Goal: Task Accomplishment & Management: Complete application form

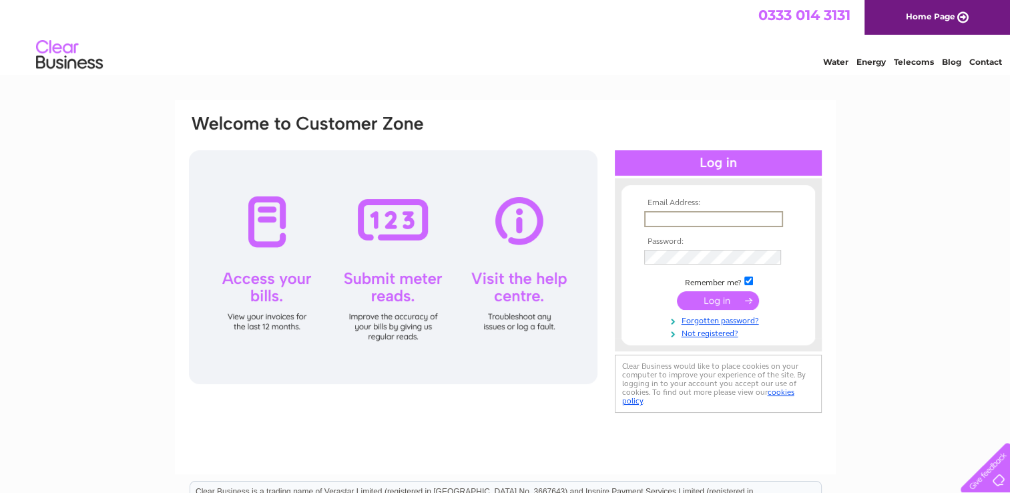
click at [657, 220] on input "text" at bounding box center [713, 219] width 139 height 16
type input "info@colcoplumbing.co.uk"
click at [744, 298] on input "submit" at bounding box center [718, 299] width 82 height 19
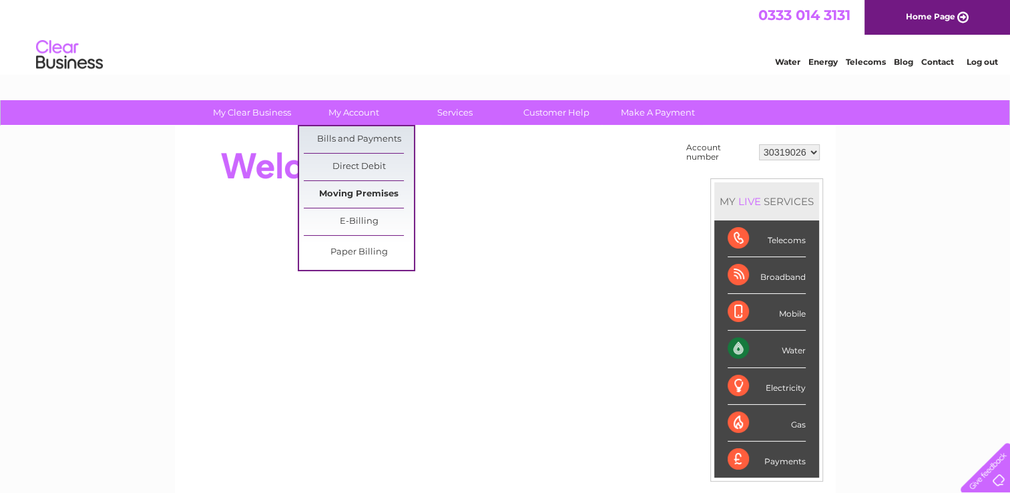
click at [374, 190] on link "Moving Premises" at bounding box center [359, 194] width 110 height 27
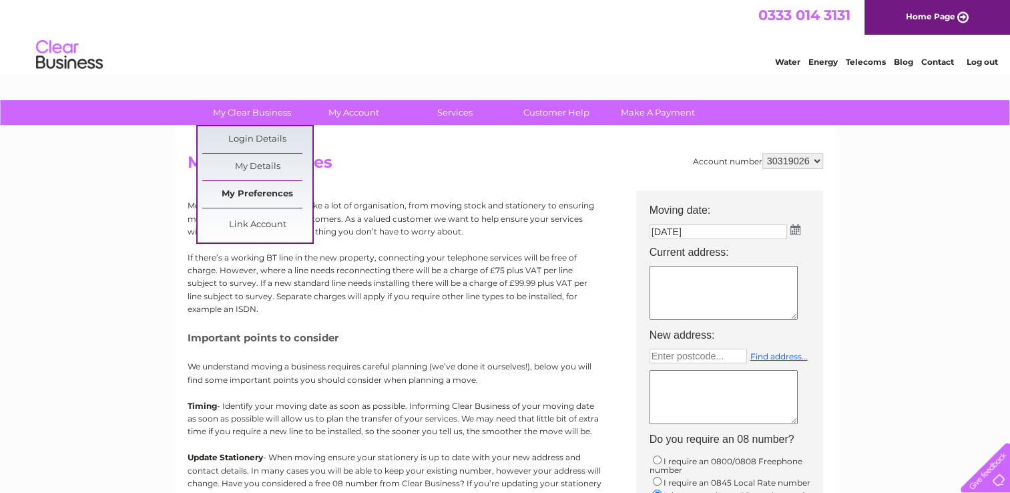
click at [255, 195] on link "My Preferences" at bounding box center [257, 194] width 110 height 27
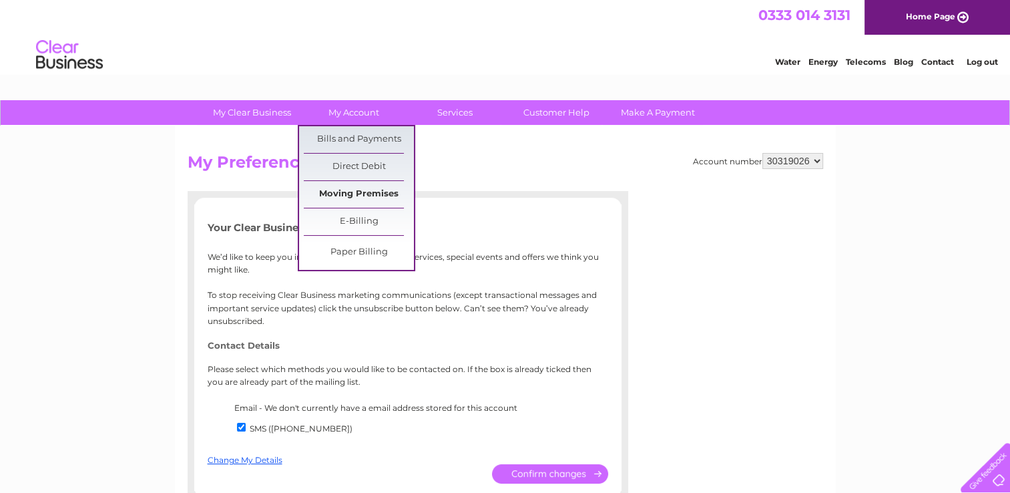
click at [376, 192] on link "Moving Premises" at bounding box center [359, 194] width 110 height 27
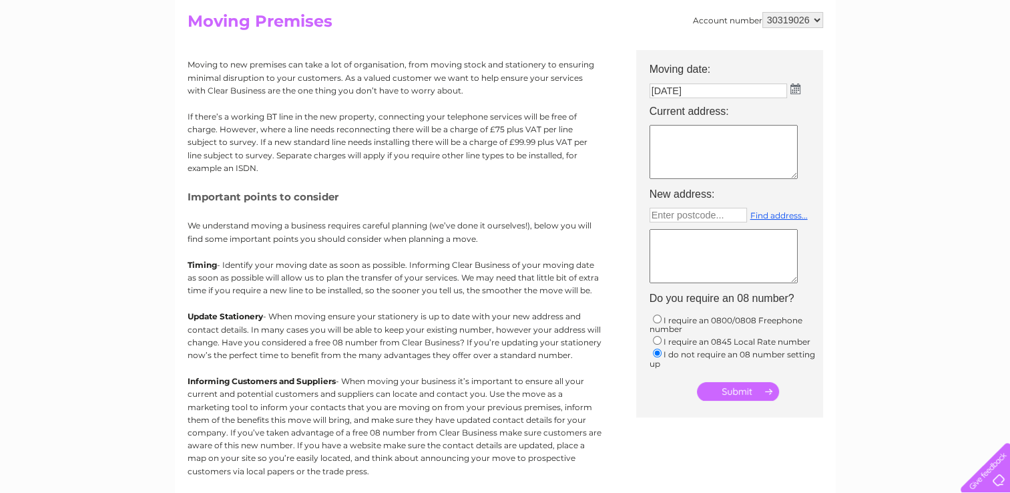
scroll to position [65, 0]
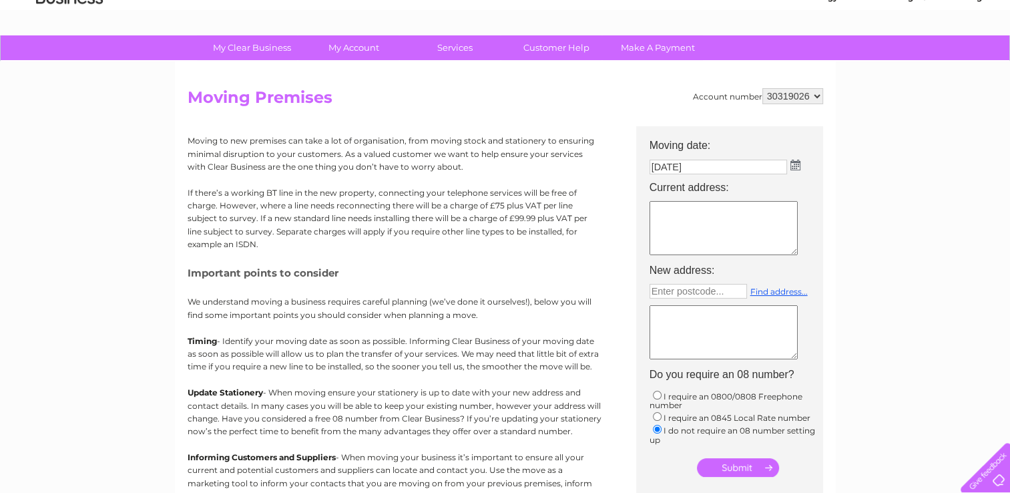
click at [675, 218] on textarea at bounding box center [723, 228] width 148 height 54
type textarea "T"
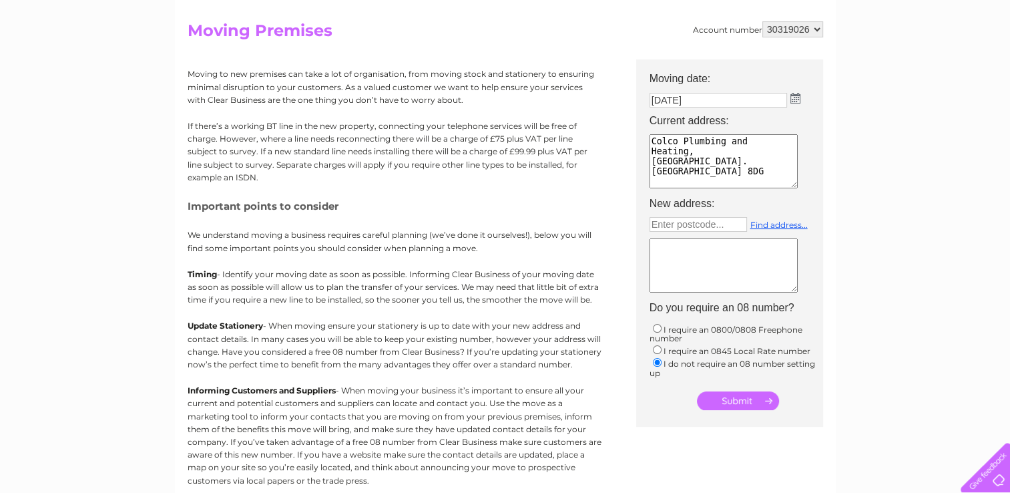
type textarea "Colco Plumbing and Heating, Tayview Industrial Estate, Friarton Road. Perth PH2…"
click at [738, 394] on input "submit" at bounding box center [738, 400] width 82 height 19
click at [738, 403] on input "submit" at bounding box center [738, 401] width 82 height 19
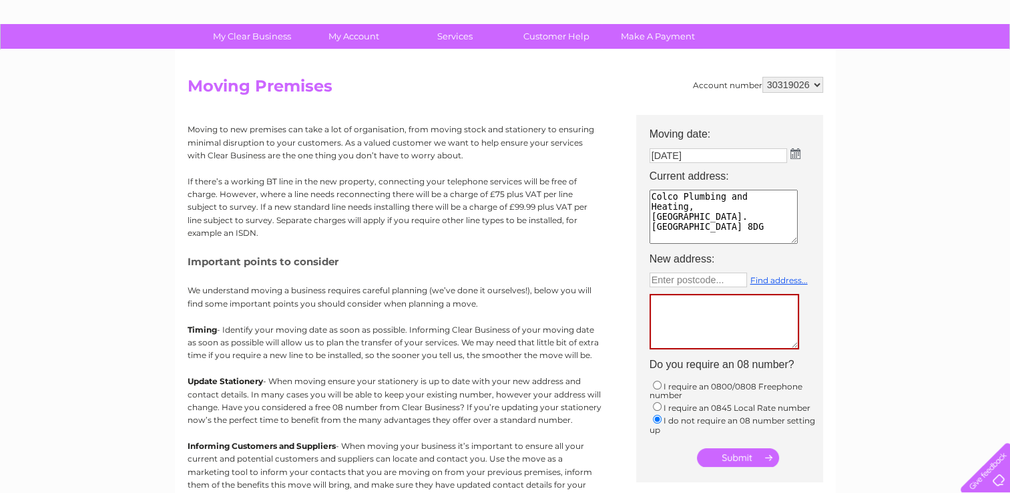
scroll to position [0, 0]
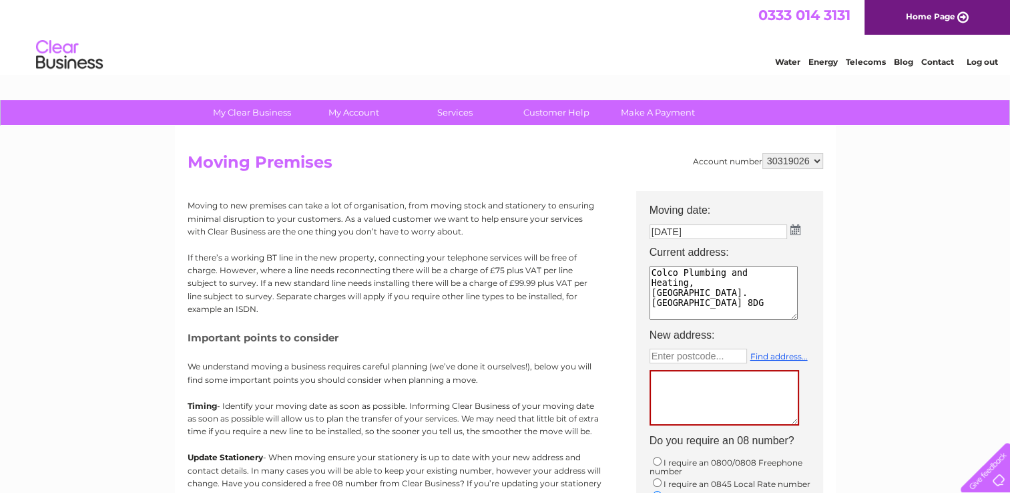
click at [934, 59] on link "Contact" at bounding box center [937, 62] width 33 height 10
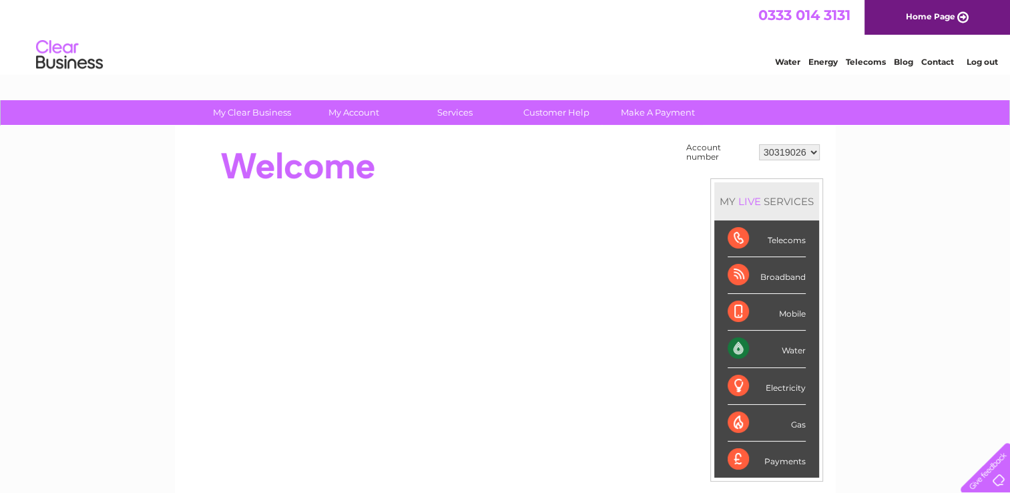
click at [984, 63] on link "Log out" at bounding box center [981, 62] width 31 height 10
click at [982, 58] on link "Log out" at bounding box center [981, 62] width 31 height 10
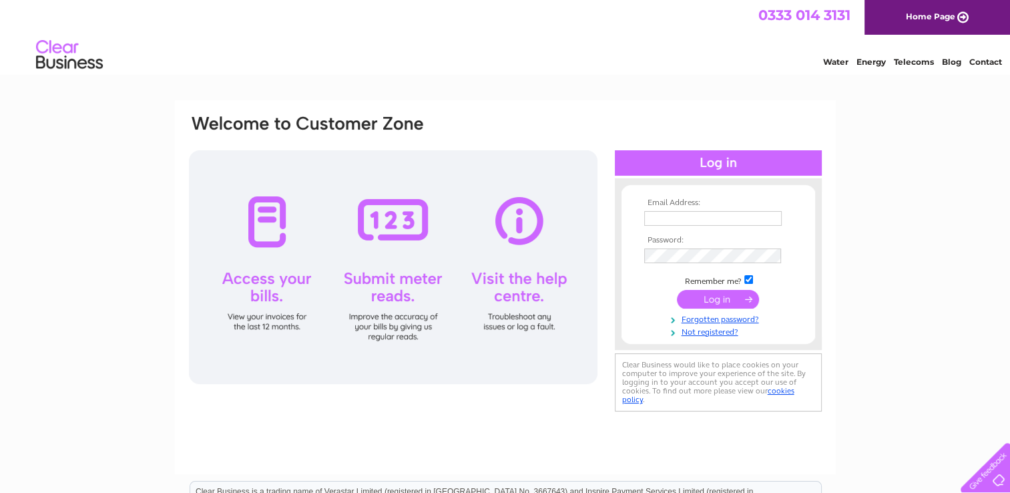
click at [984, 61] on link "Contact" at bounding box center [985, 62] width 33 height 10
